Goal: Transaction & Acquisition: Purchase product/service

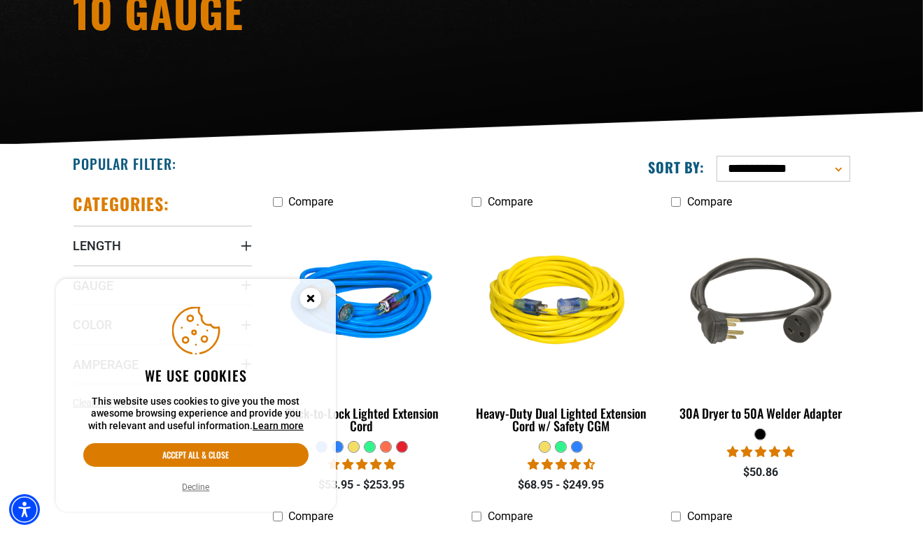
click at [309, 298] on icon "Close this option" at bounding box center [310, 298] width 5 height 5
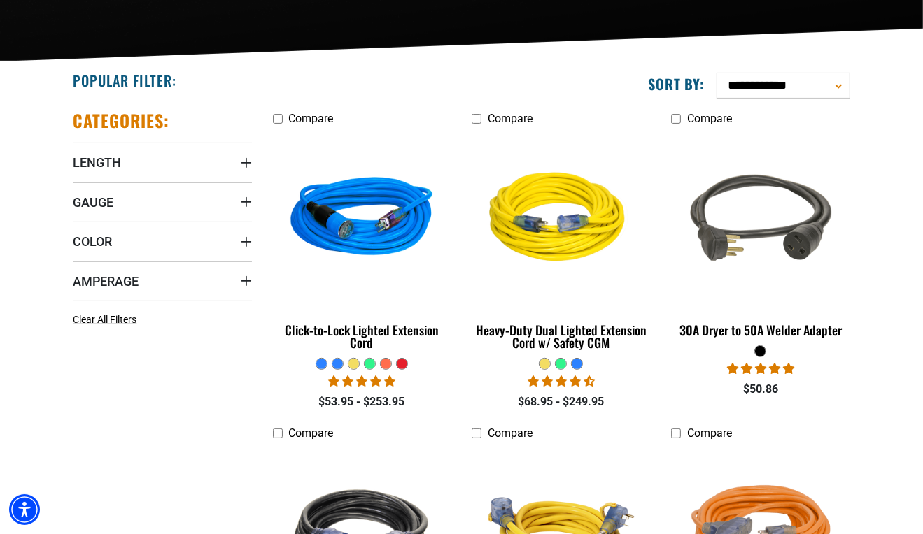
scroll to position [260, 0]
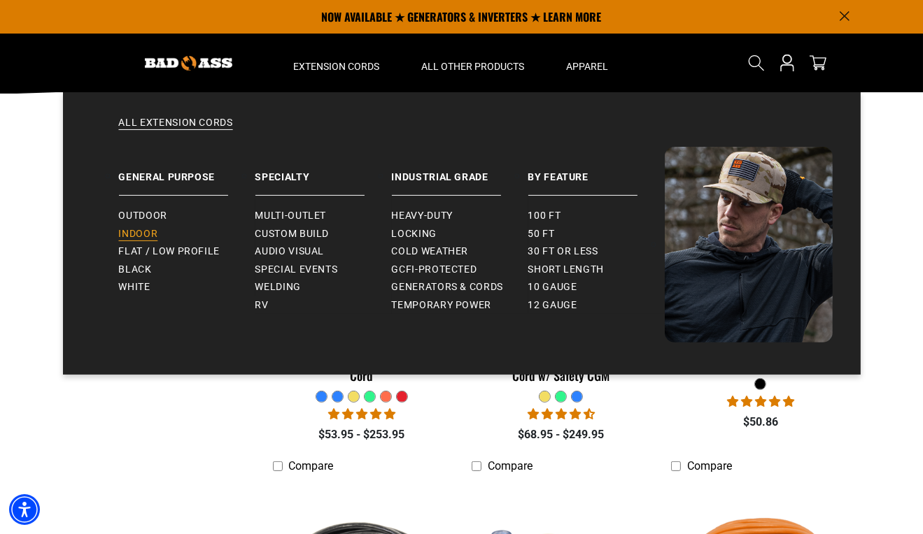
click at [140, 229] on span "Indoor" at bounding box center [138, 234] width 39 height 13
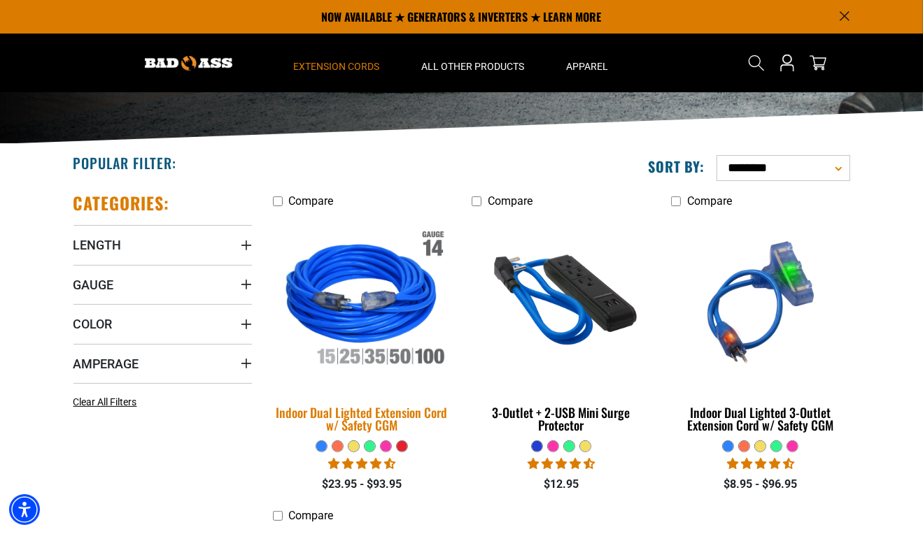
scroll to position [140, 0]
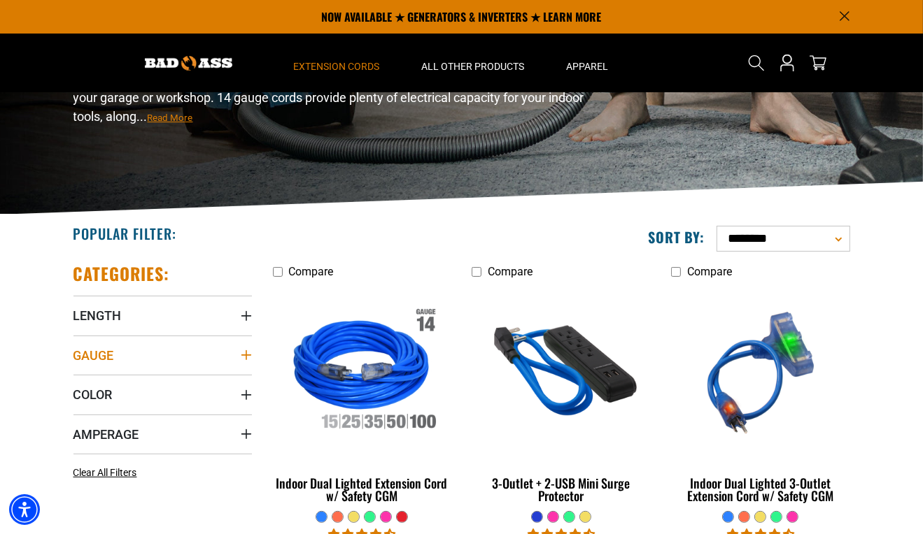
click at [243, 350] on icon "Gauge" at bounding box center [246, 355] width 11 height 11
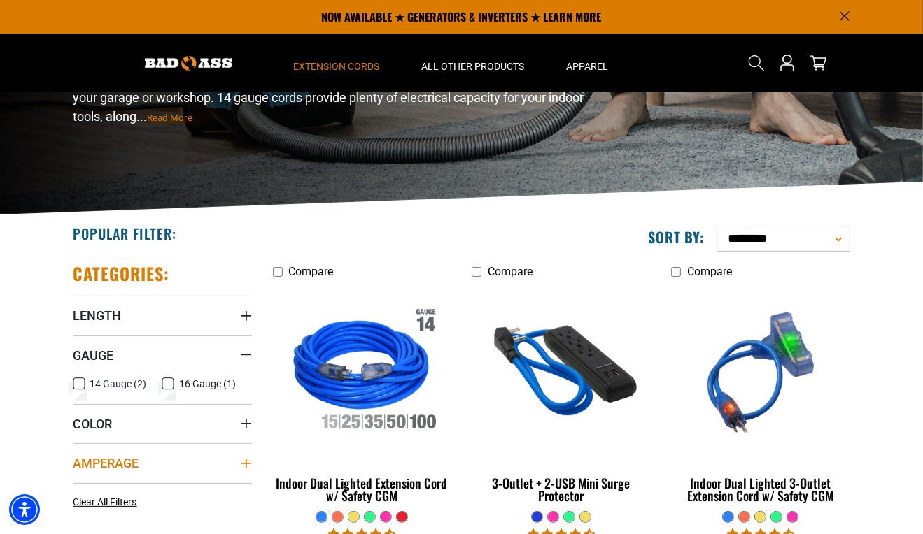
click at [243, 464] on icon "Amperage" at bounding box center [246, 463] width 11 height 11
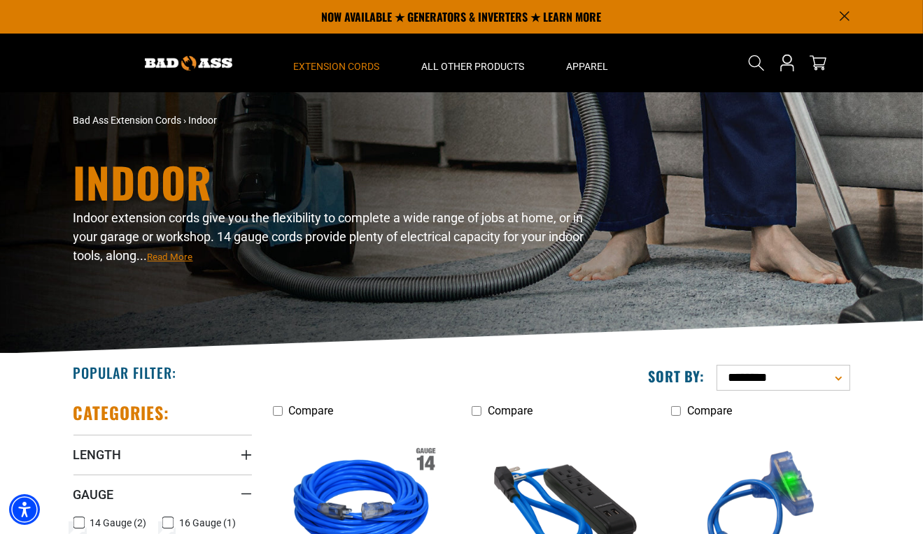
scroll to position [0, 0]
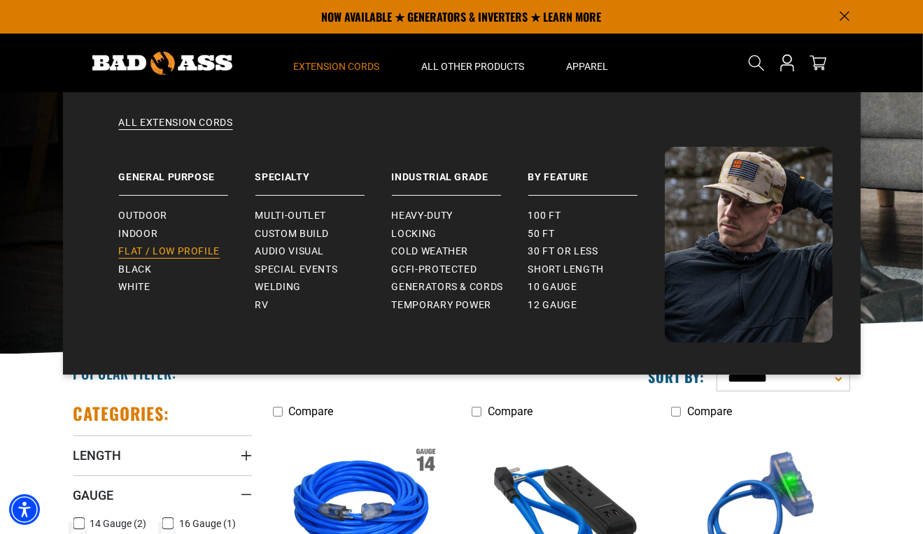
click at [150, 251] on span "Flat / Low Profile" at bounding box center [169, 252] width 101 height 13
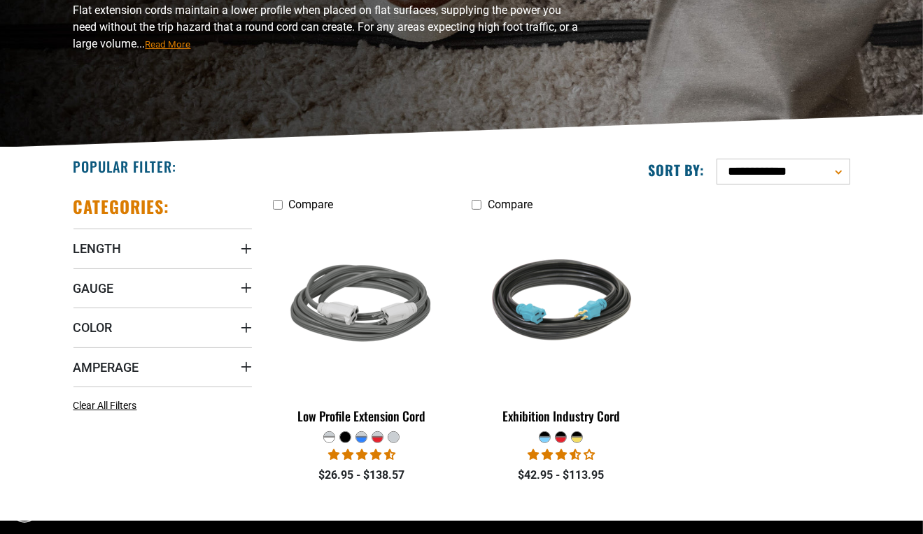
scroll to position [280, 0]
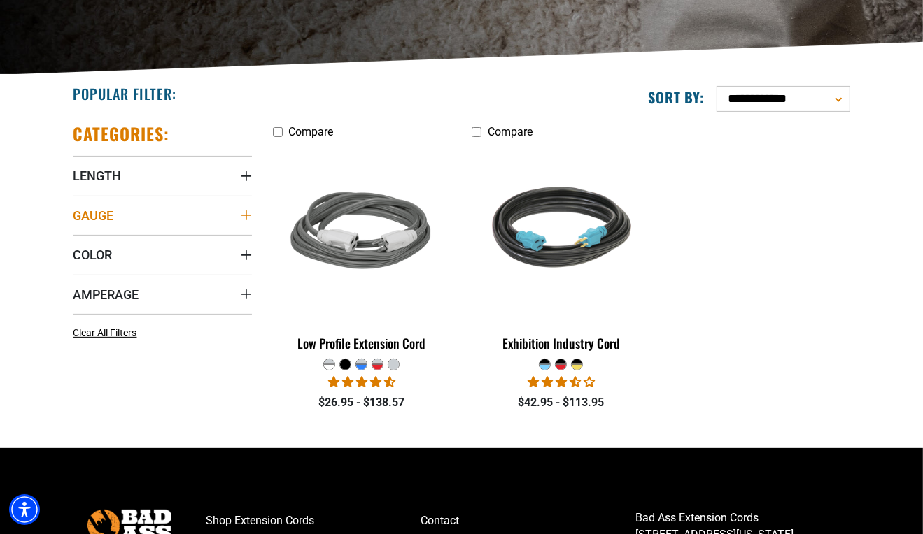
click at [242, 217] on icon "Gauge" at bounding box center [246, 215] width 11 height 11
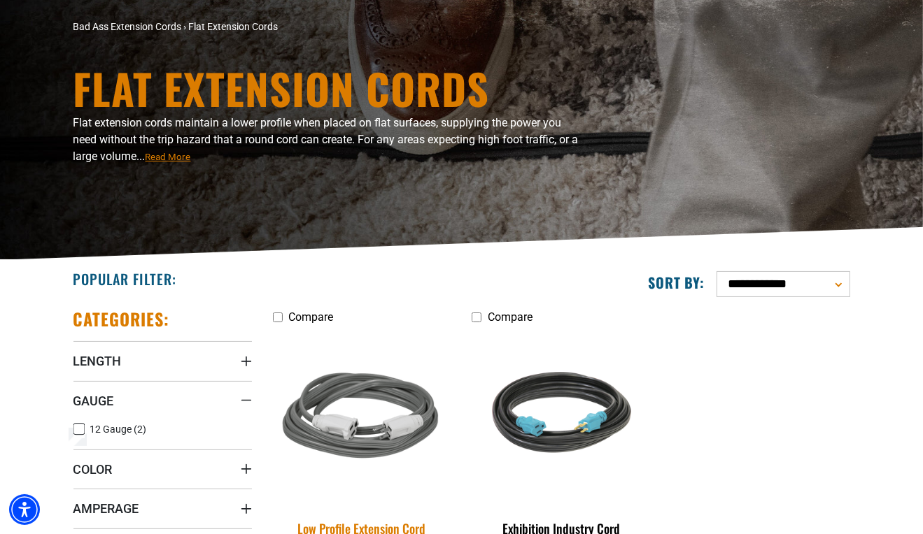
scroll to position [0, 0]
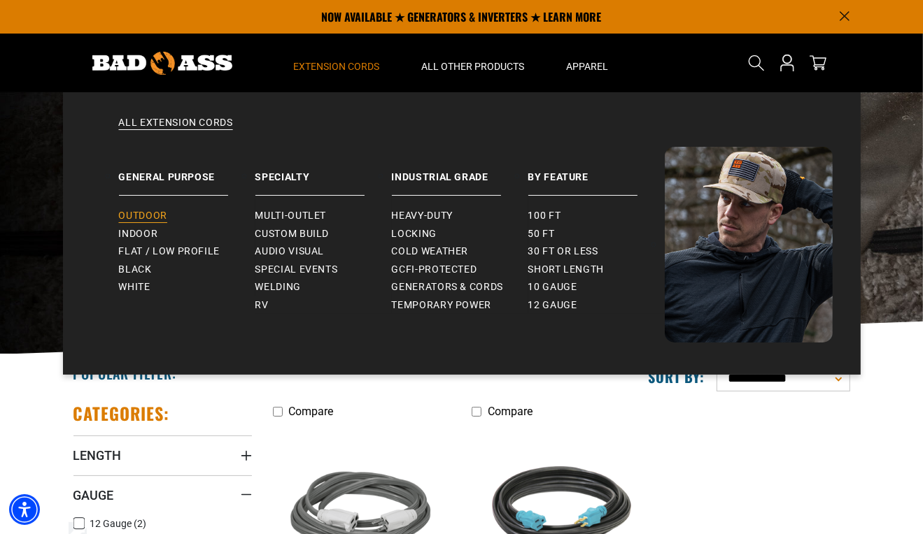
click at [142, 217] on span "Outdoor" at bounding box center [143, 216] width 48 height 13
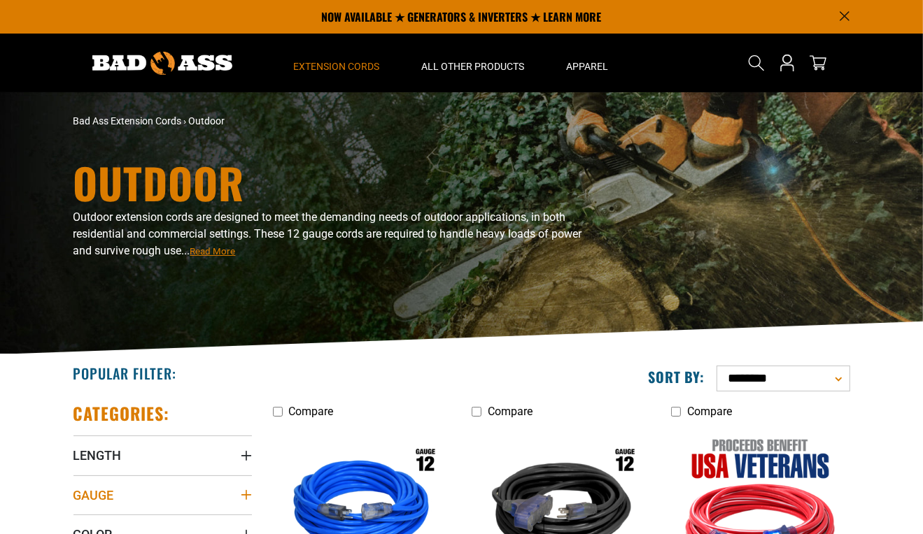
click at [202, 490] on summary "Gauge" at bounding box center [162, 495] width 178 height 39
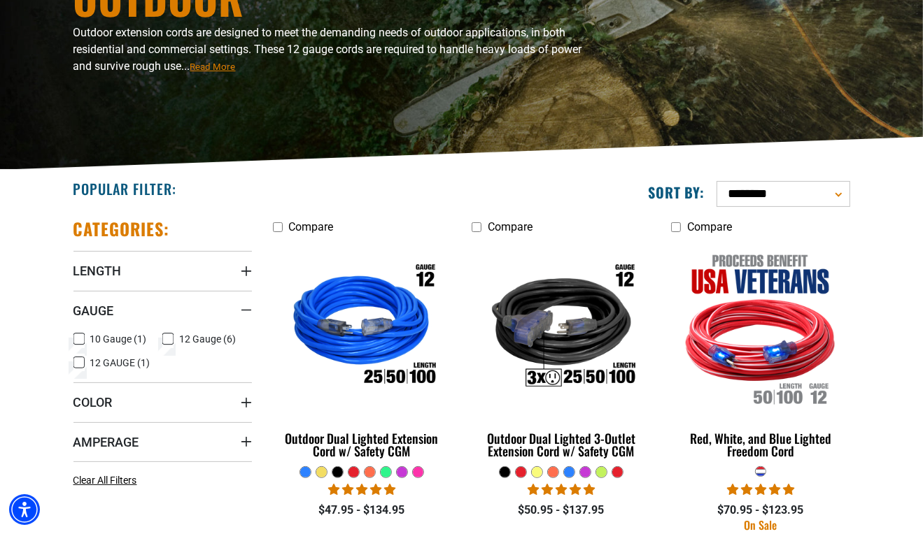
scroll to position [210, 0]
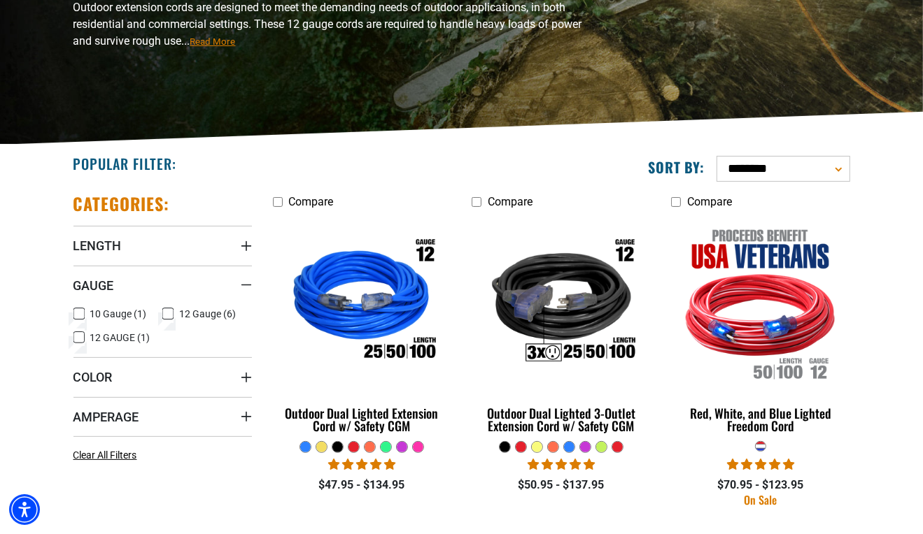
click at [122, 310] on span "10 Gauge (1)" at bounding box center [118, 314] width 57 height 10
